Goal: Find specific page/section: Find specific page/section

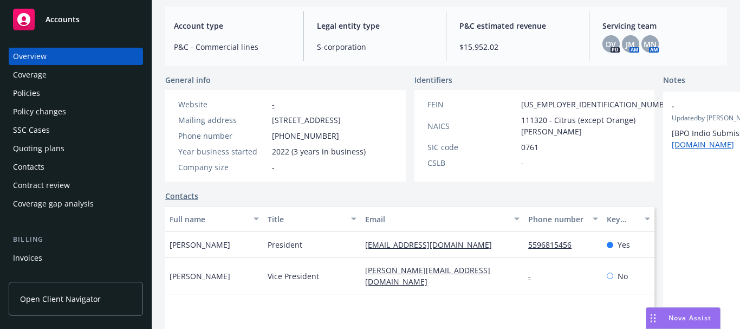
scroll to position [269, 0]
